Goal: Information Seeking & Learning: Learn about a topic

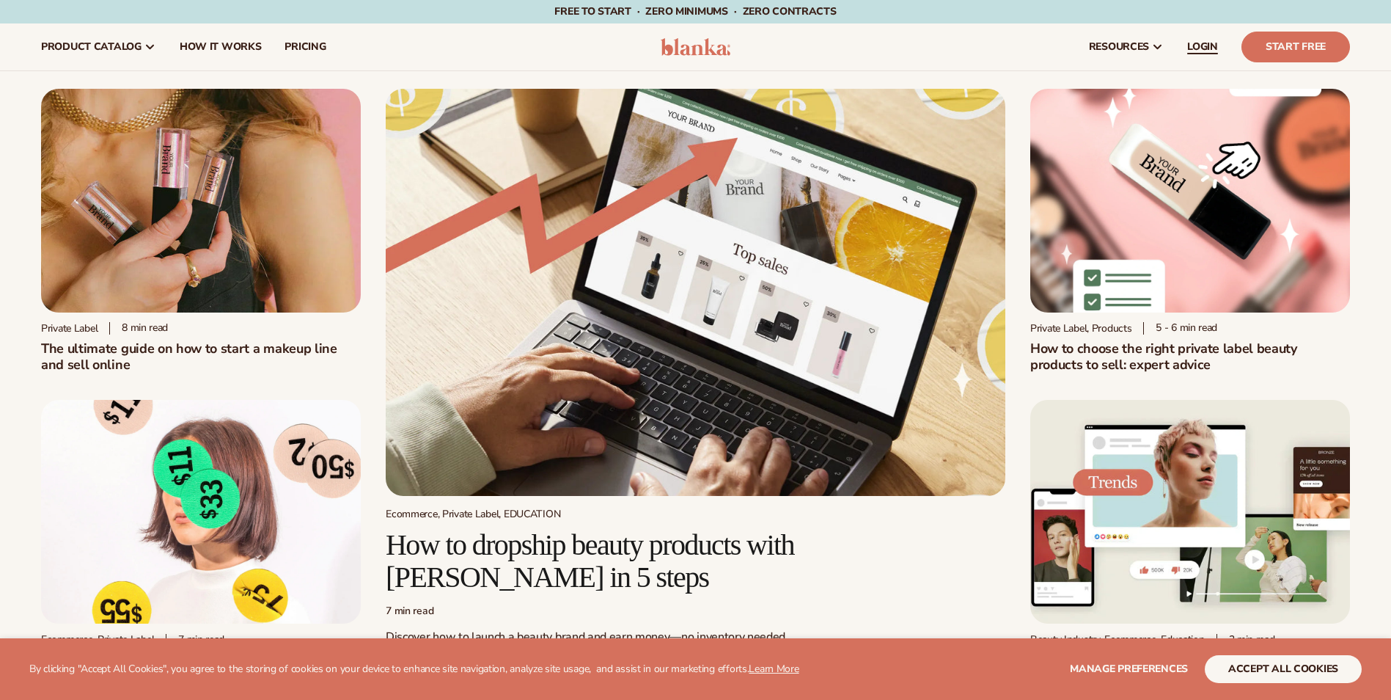
click at [1202, 44] on span "LOGIN" at bounding box center [1202, 47] width 31 height 12
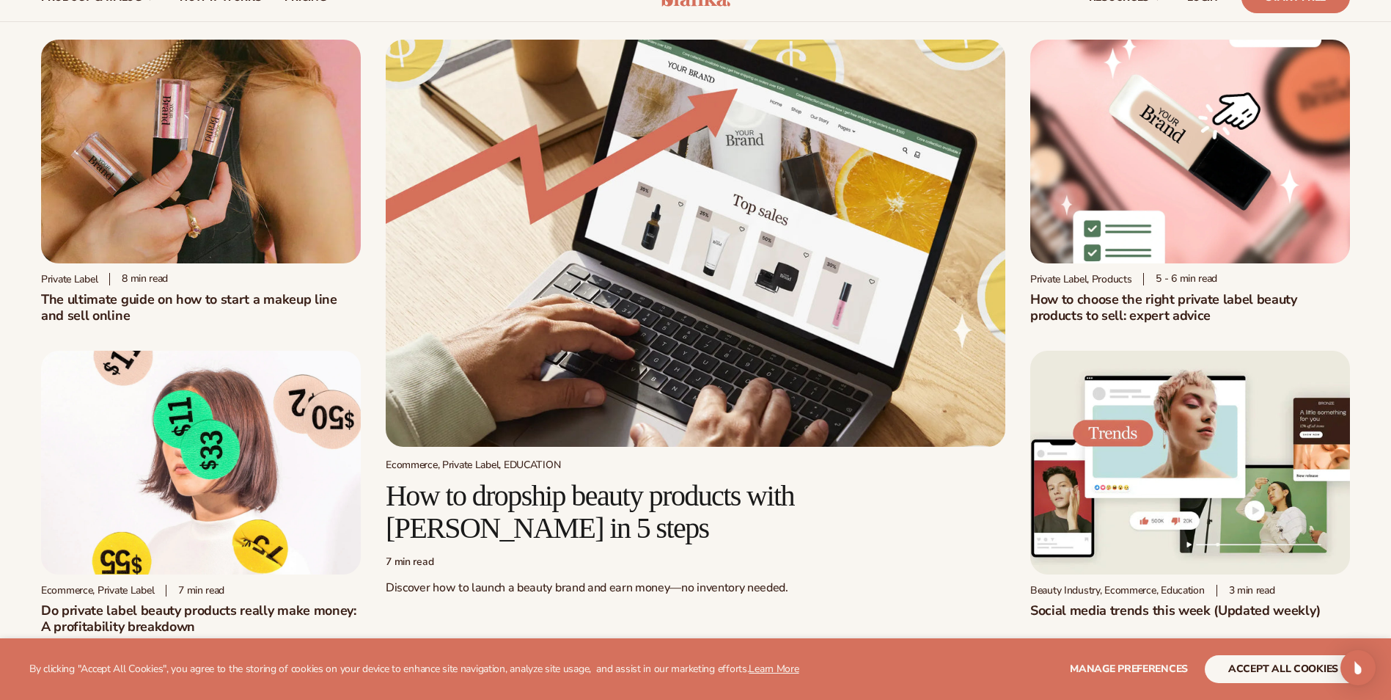
scroll to position [73, 0]
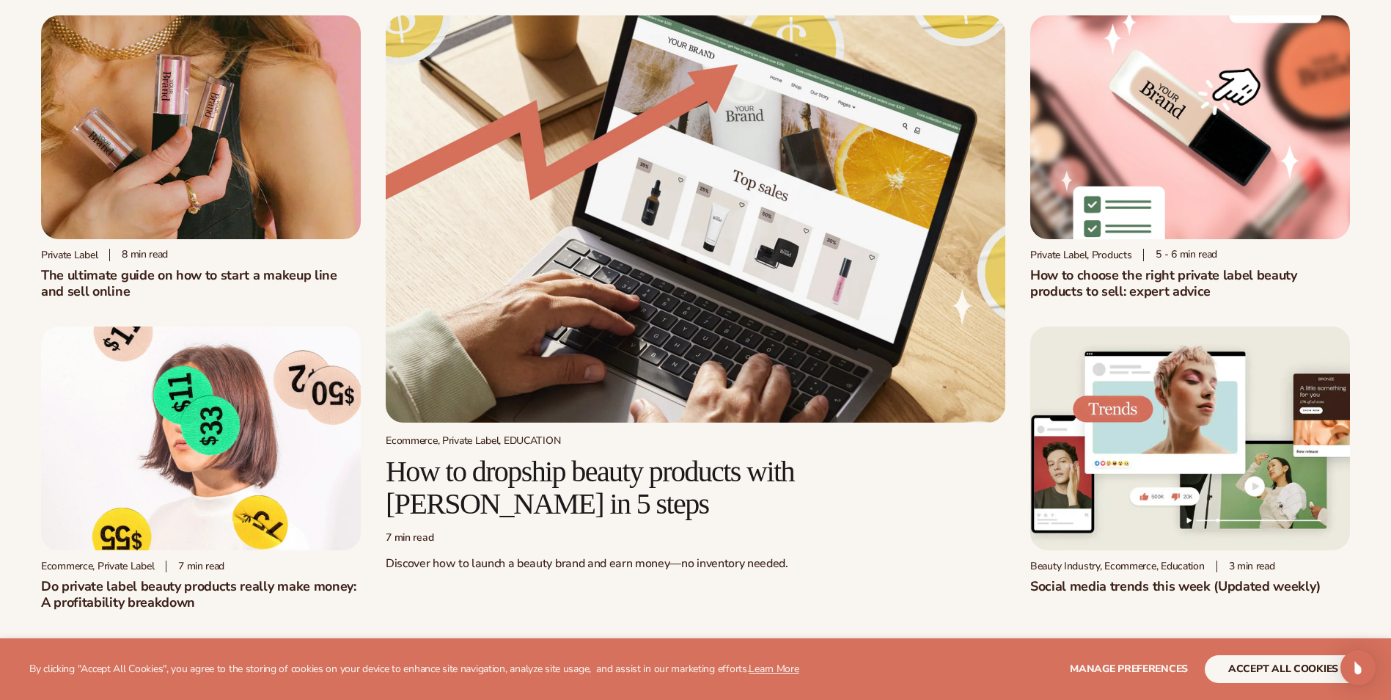
click at [298, 248] on link "Private label 8 min read The ultimate guide on how to start a makeup line and s…" at bounding box center [201, 157] width 320 height 284
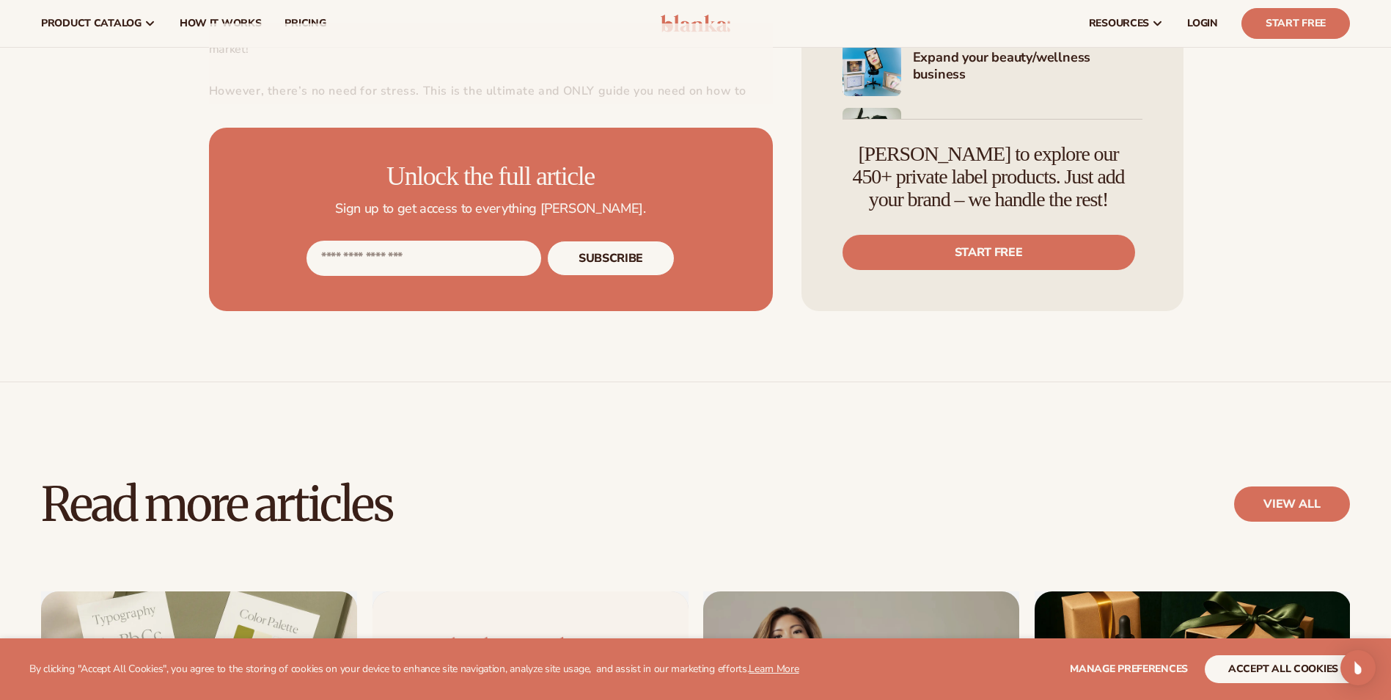
scroll to position [733, 0]
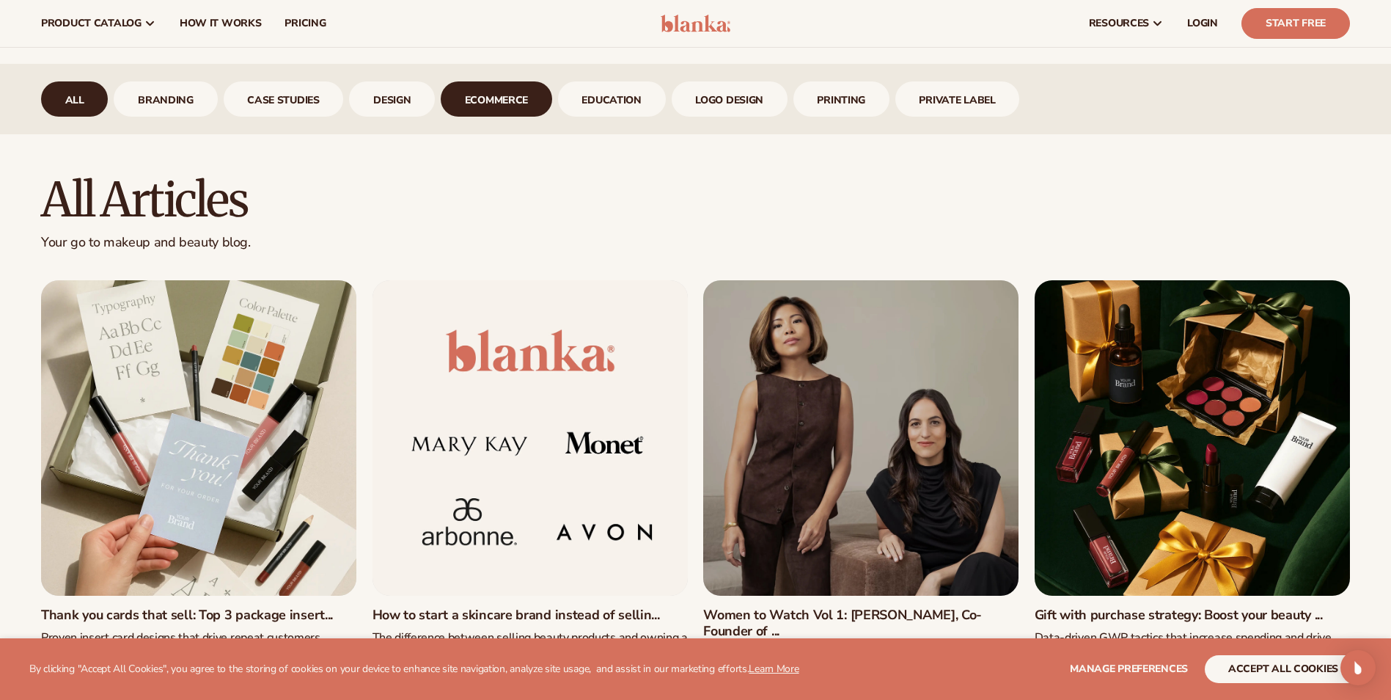
scroll to position [660, 0]
click at [488, 95] on link "ecommerce" at bounding box center [496, 99] width 111 height 35
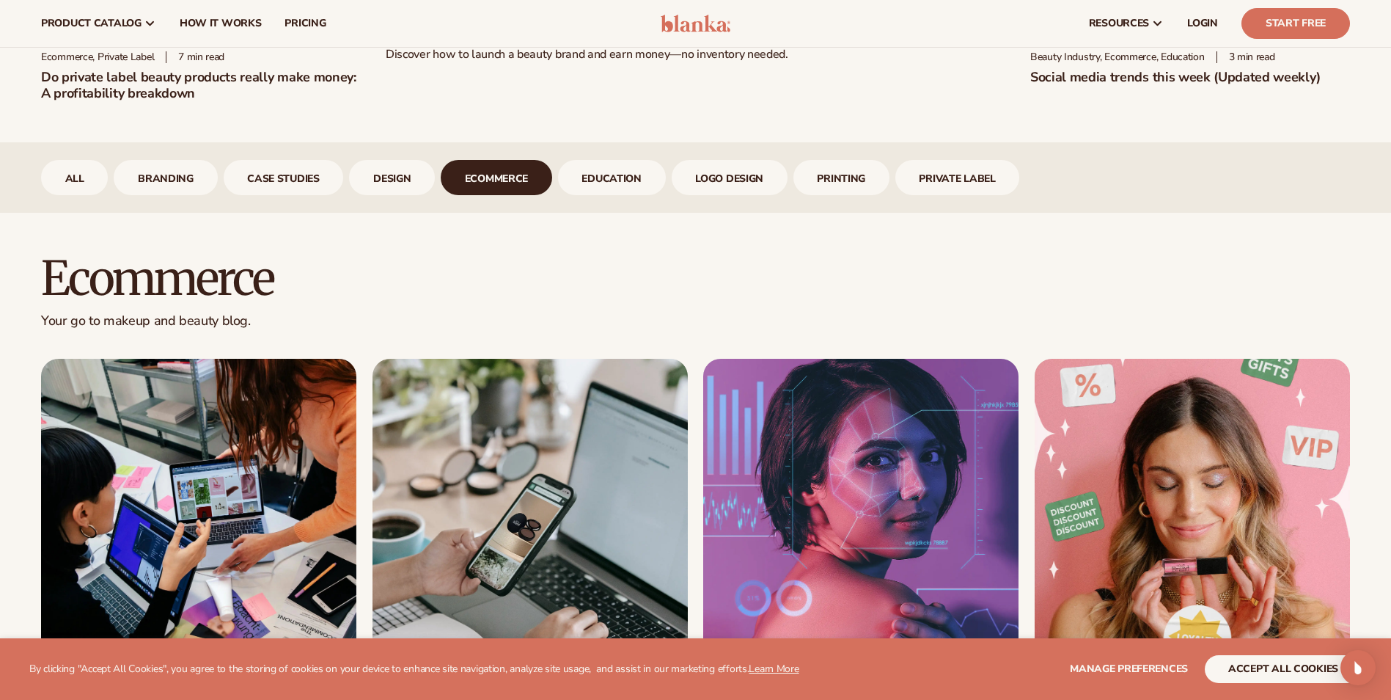
scroll to position [367, 0]
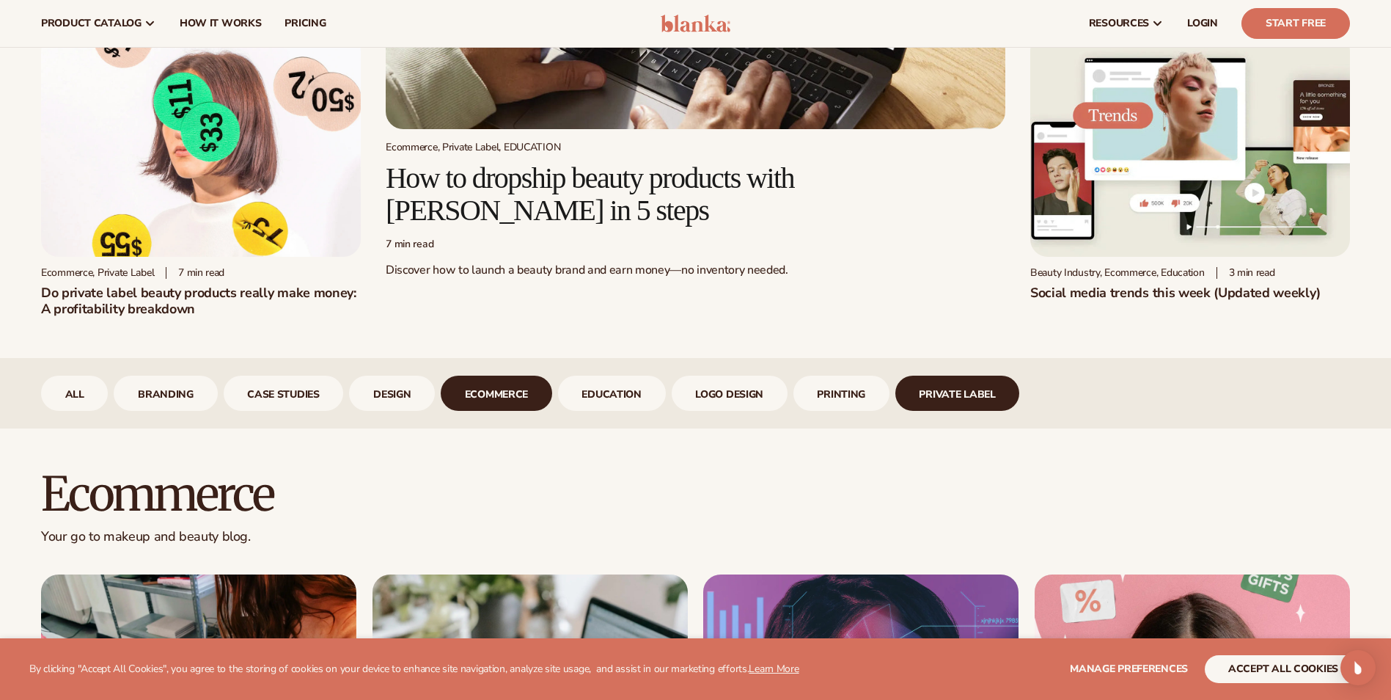
click at [966, 387] on link "Private Label" at bounding box center [957, 392] width 125 height 35
